Goal: Check status: Check status

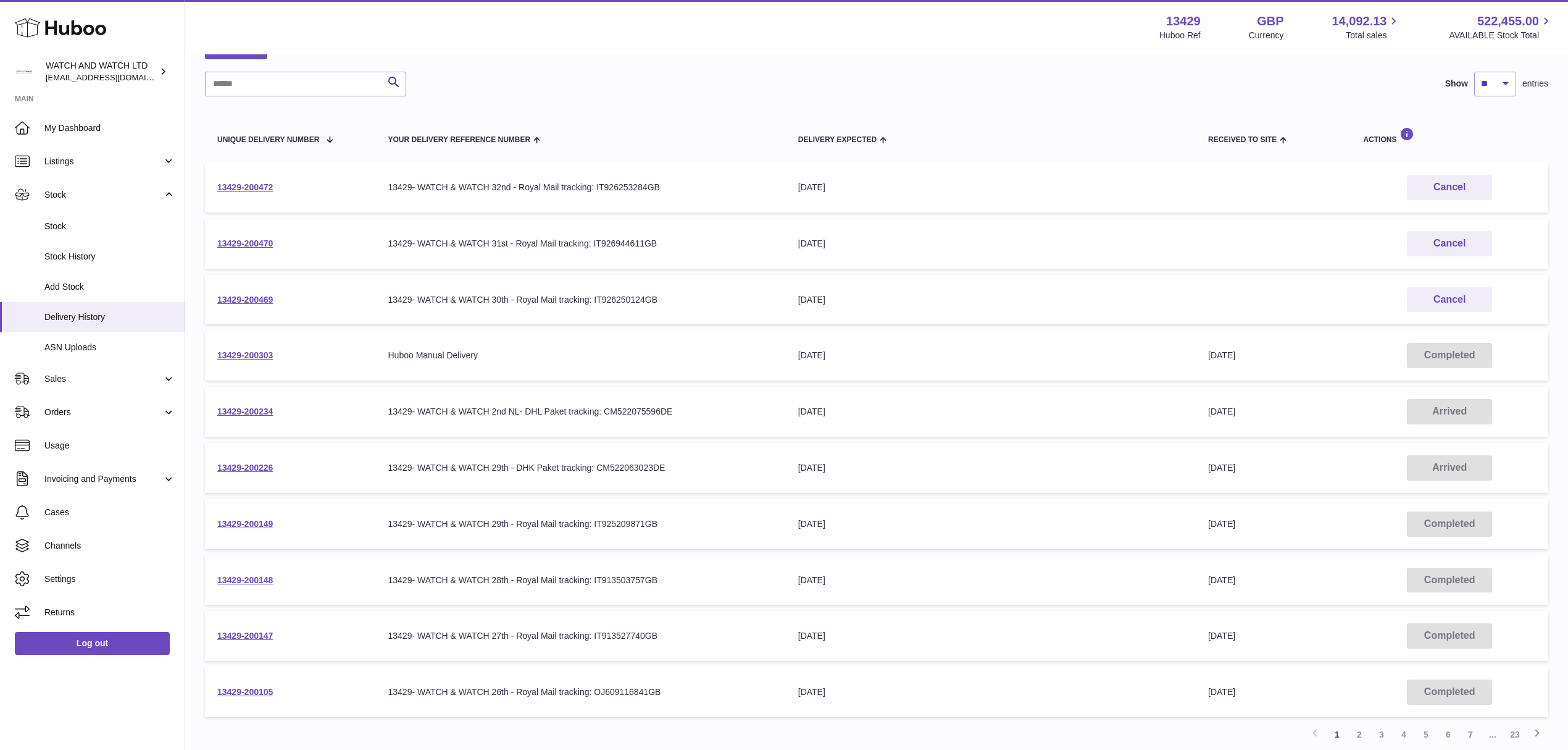
click at [963, 77] on div "Search Show ** ** ** *** entries" at bounding box center [876, 84] width 1343 height 25
click at [244, 412] on link "13429-200234" at bounding box center [245, 411] width 56 height 9
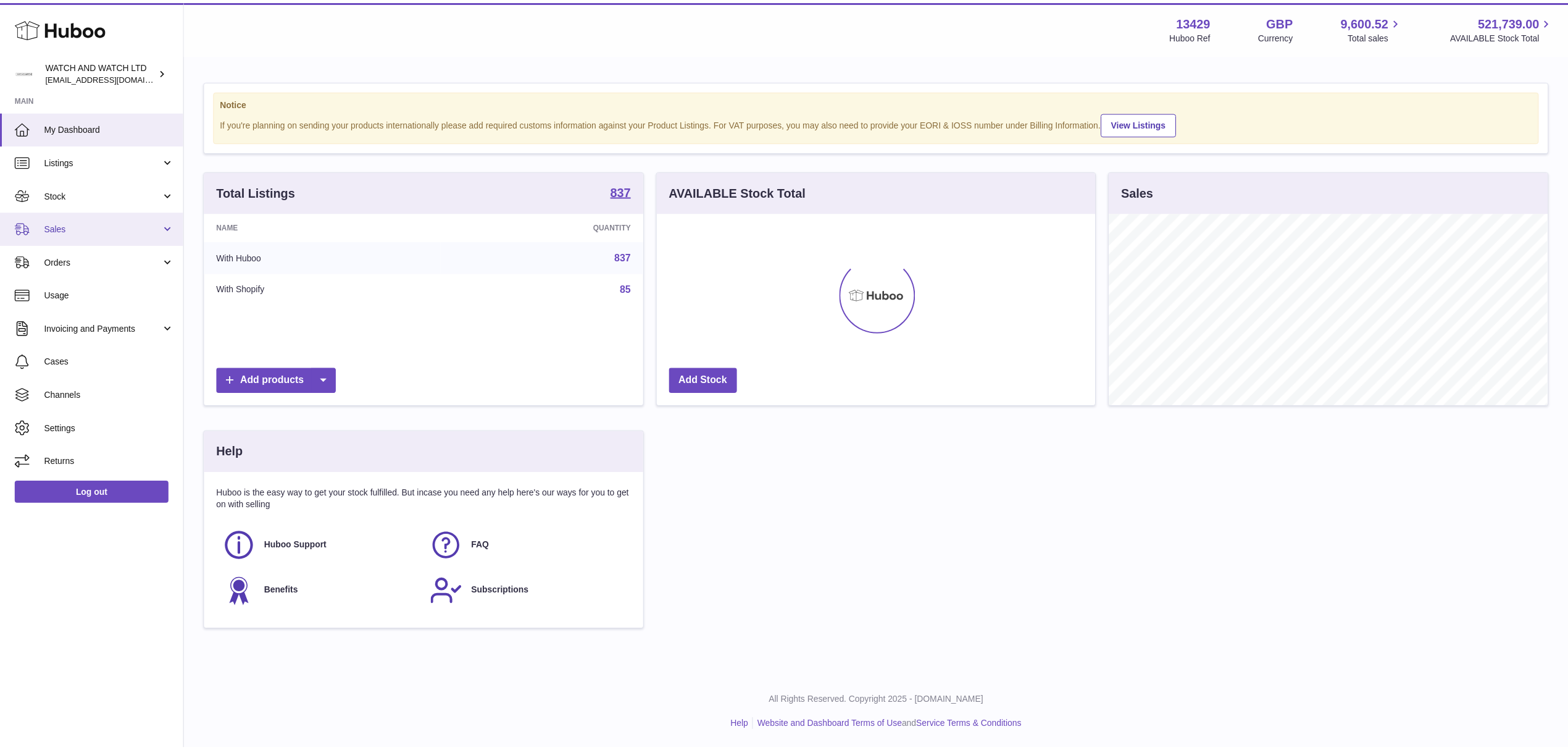
scroll to position [193, 438]
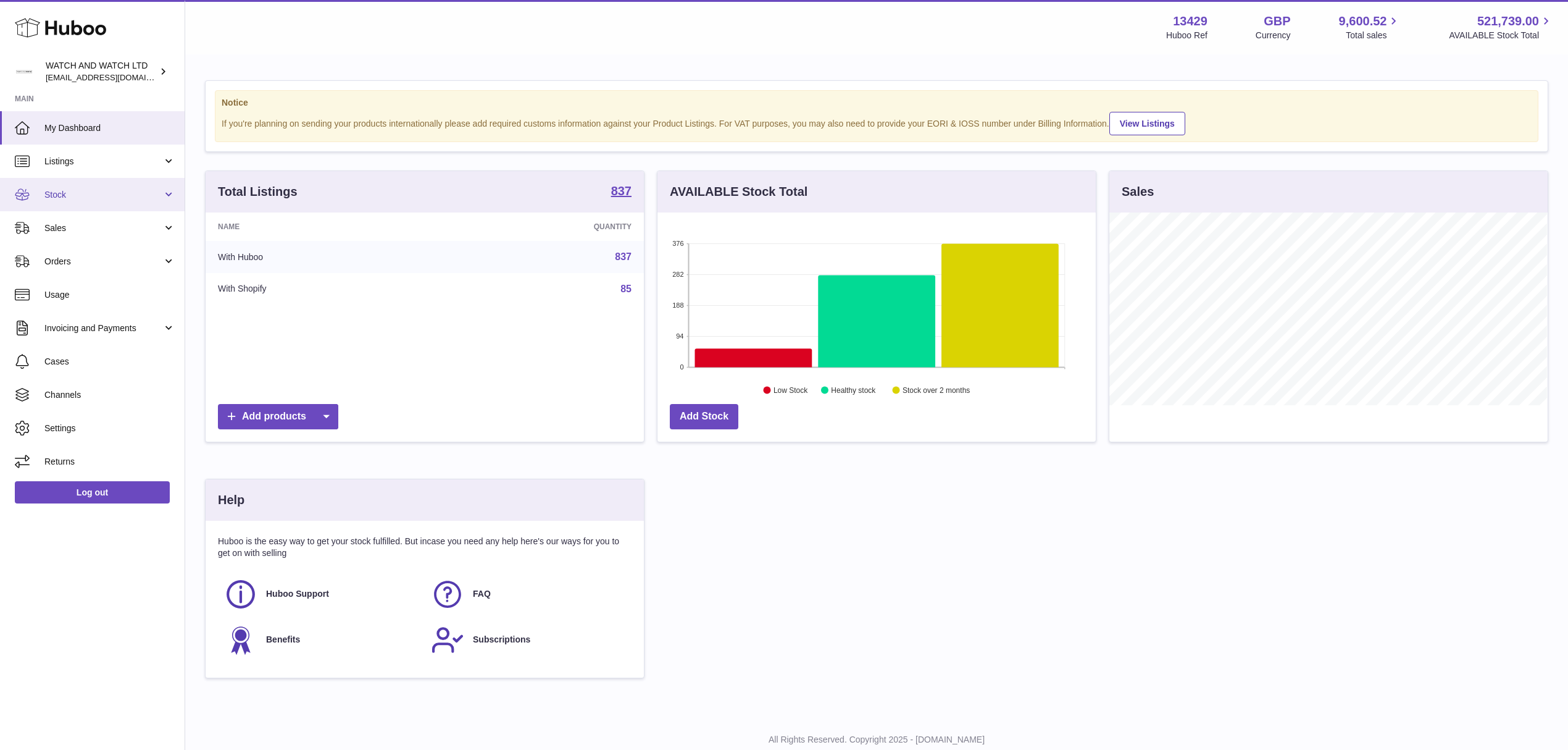
click at [91, 190] on span "Stock" at bounding box center [103, 195] width 118 height 12
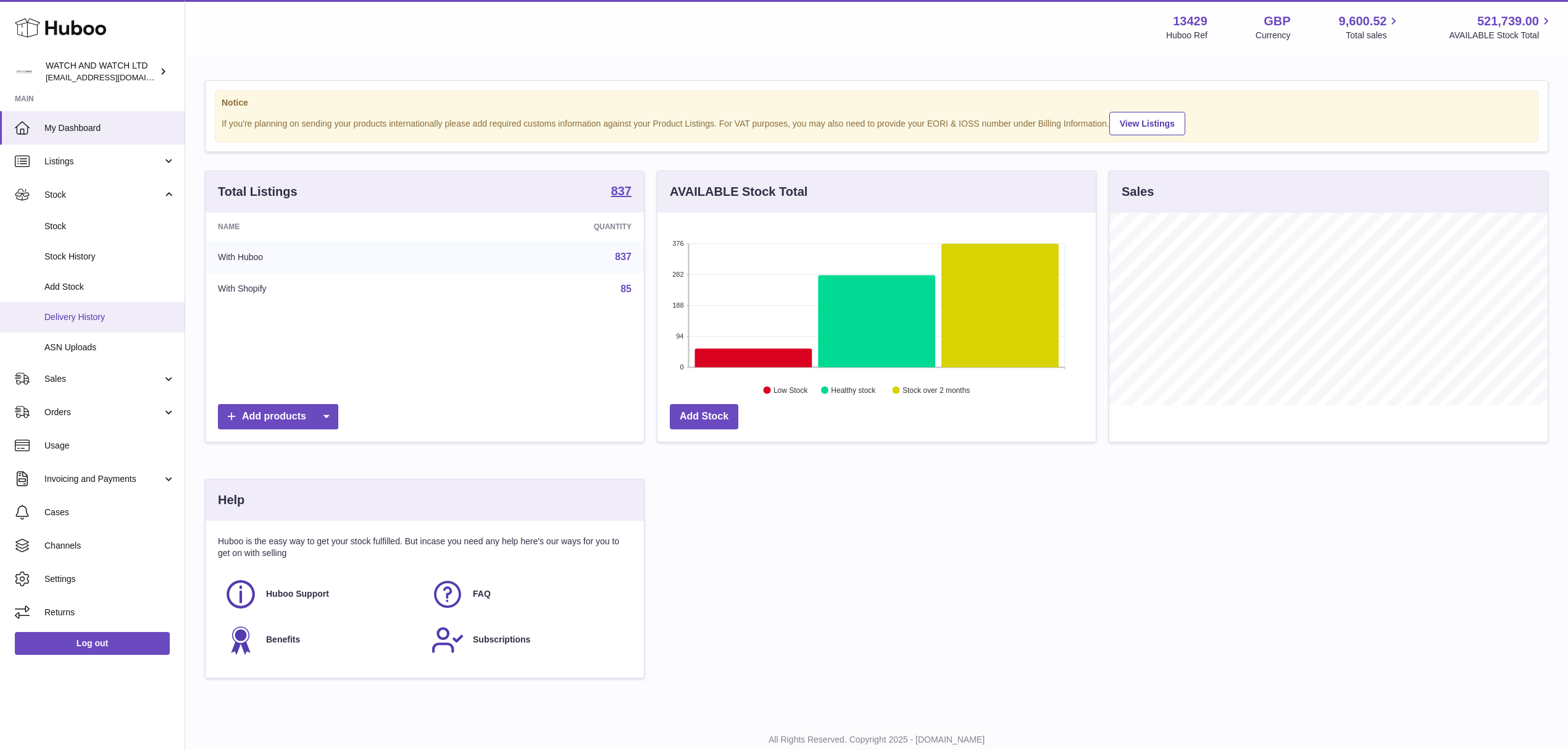
click at [111, 302] on link "Delivery History" at bounding box center [92, 317] width 185 height 30
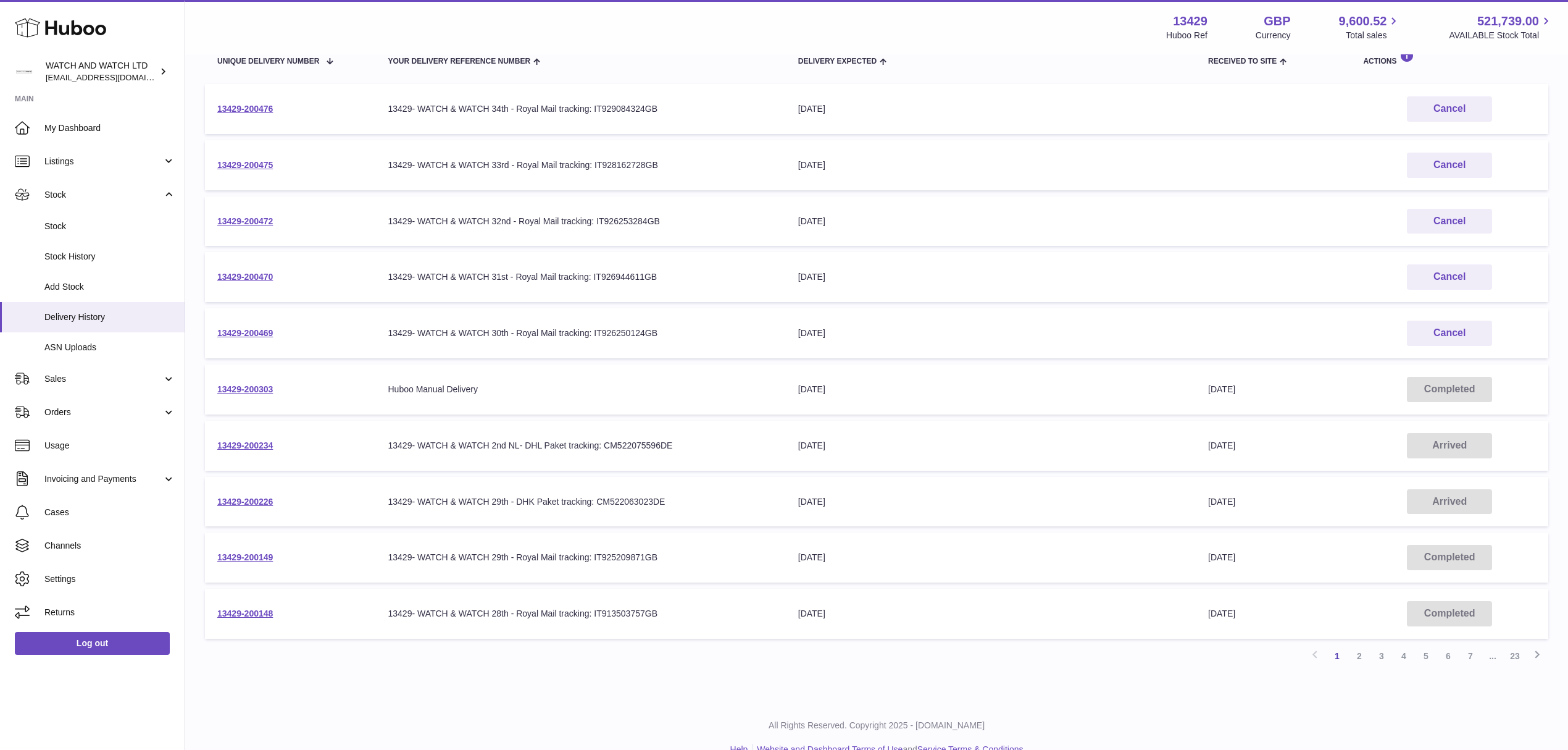
scroll to position [164, 0]
click at [252, 495] on link "13429-200226" at bounding box center [245, 498] width 56 height 9
click at [261, 549] on link "13429-200149" at bounding box center [245, 553] width 56 height 9
click at [250, 438] on link "13429-200234" at bounding box center [245, 441] width 56 height 9
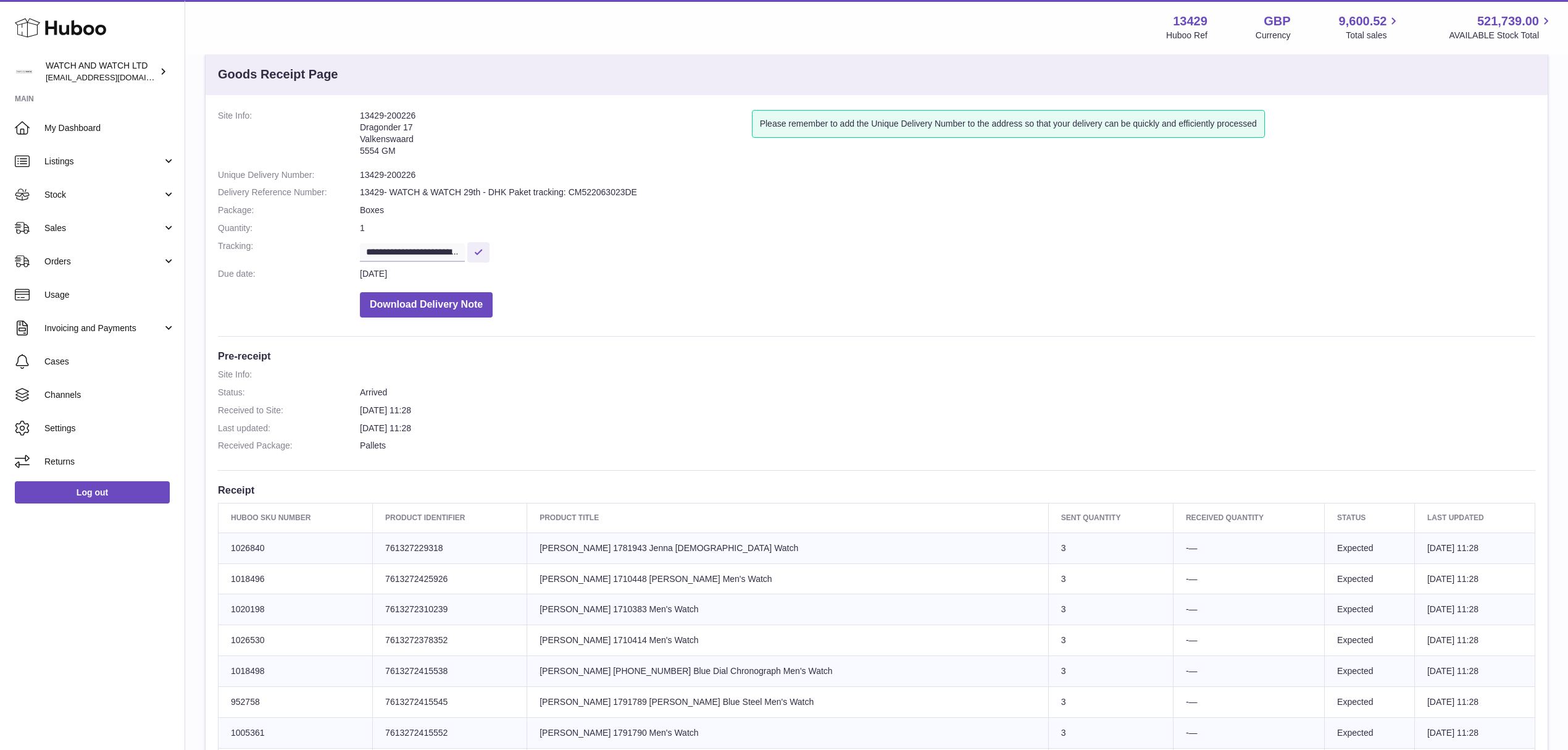
scroll to position [9, 0]
